Goal: Check status

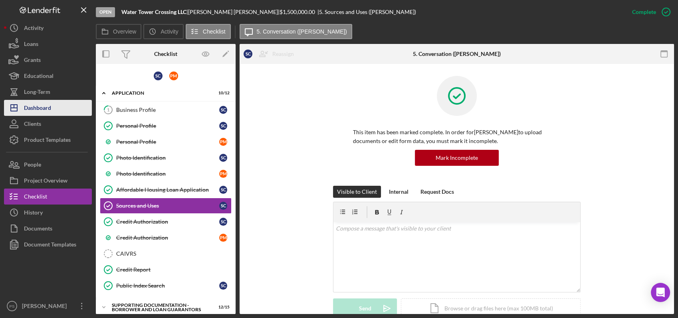
click at [41, 109] on div "Dashboard" at bounding box center [37, 109] width 27 height 18
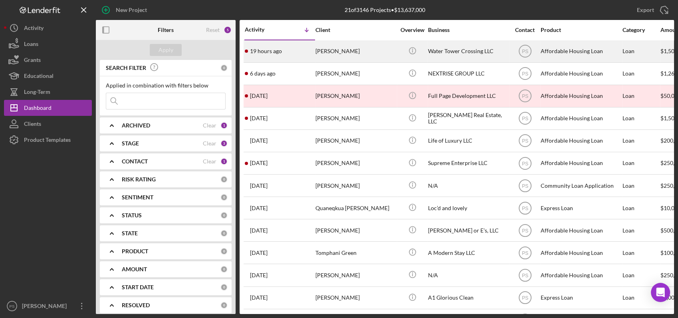
click at [356, 54] on div "[PERSON_NAME]" at bounding box center [356, 51] width 80 height 21
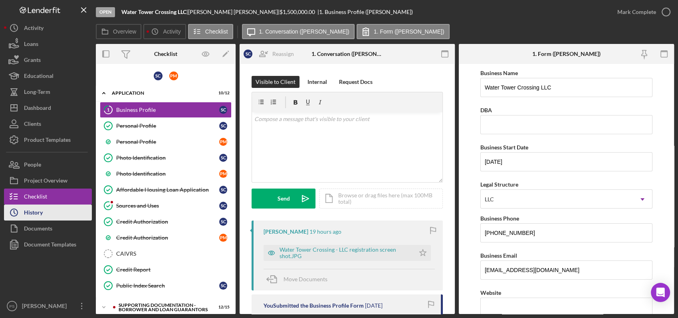
click at [54, 212] on button "Icon/History History" at bounding box center [48, 213] width 88 height 16
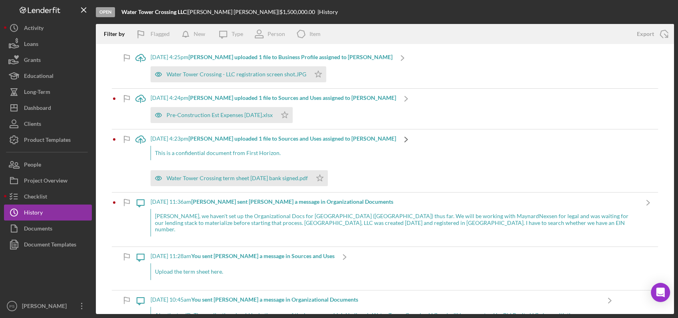
click at [396, 139] on icon "Icon/Navigate" at bounding box center [406, 139] width 20 height 20
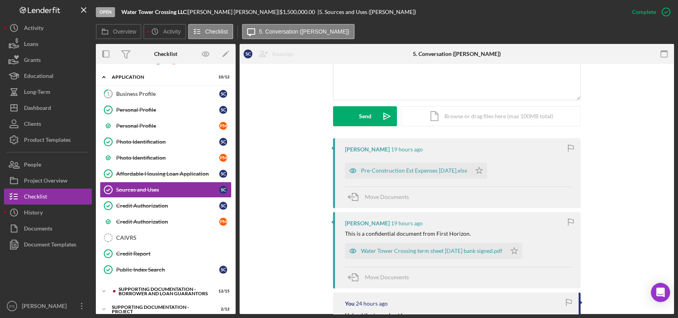
scroll to position [207, 0]
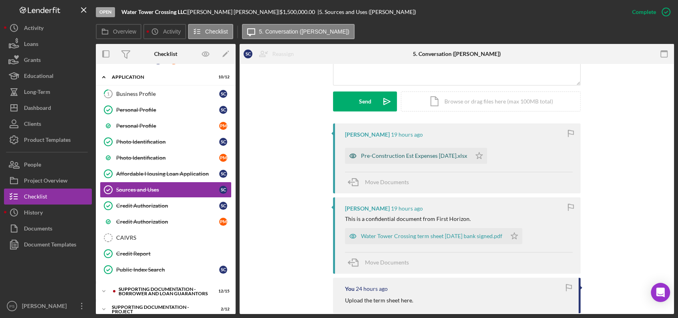
click at [399, 157] on div "Pre-Construction Est Expenses [DATE].xlsx" at bounding box center [414, 156] width 106 height 6
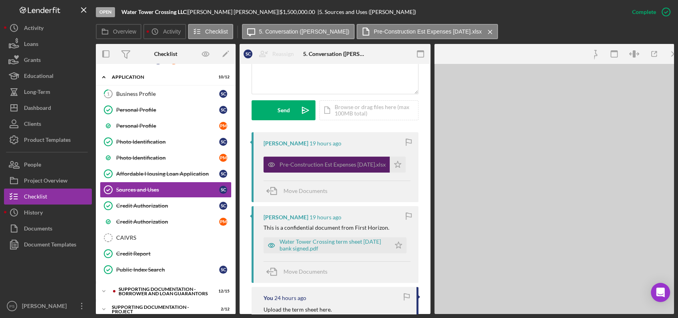
scroll to position [216, 0]
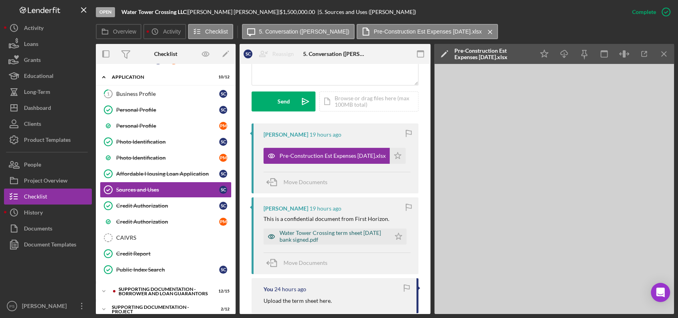
click at [307, 233] on div "Water Tower Crossing term sheet [DATE] bank signed.pdf" at bounding box center [333, 236] width 107 height 13
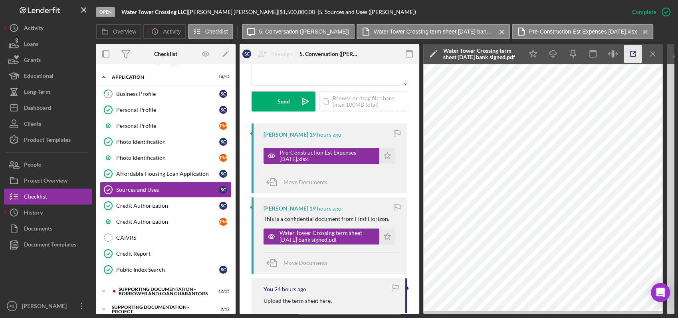
click at [632, 53] on icon "button" at bounding box center [634, 54] width 18 height 18
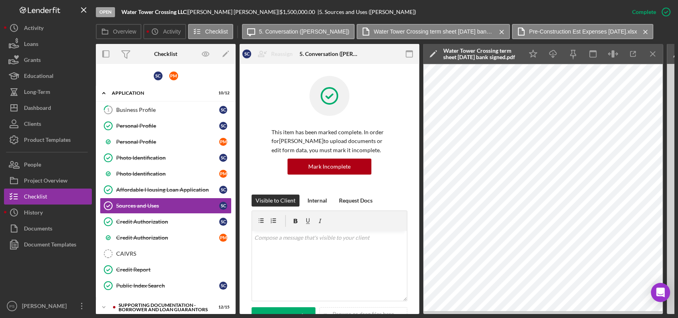
scroll to position [216, 0]
